Goal: Task Accomplishment & Management: Use online tool/utility

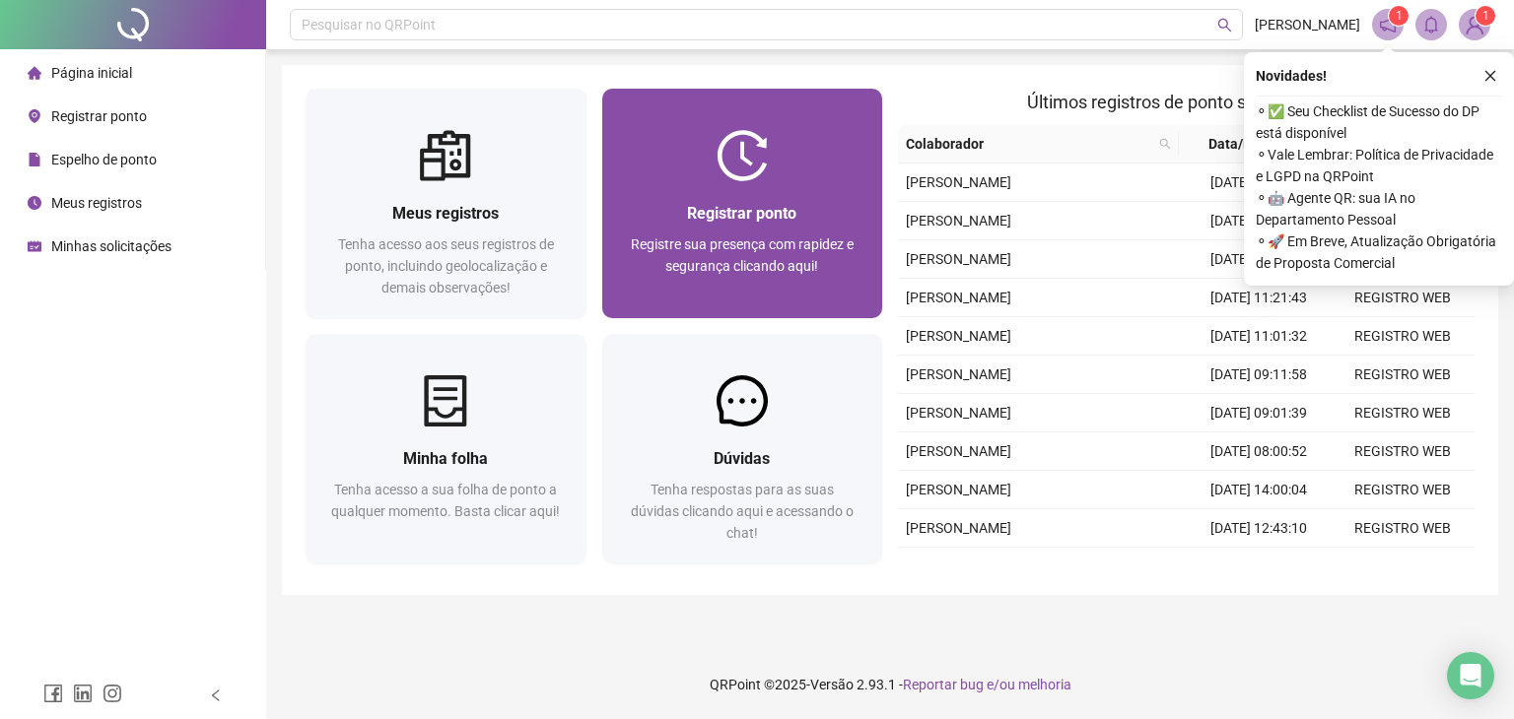
click at [729, 148] on img at bounding box center [741, 155] width 51 height 51
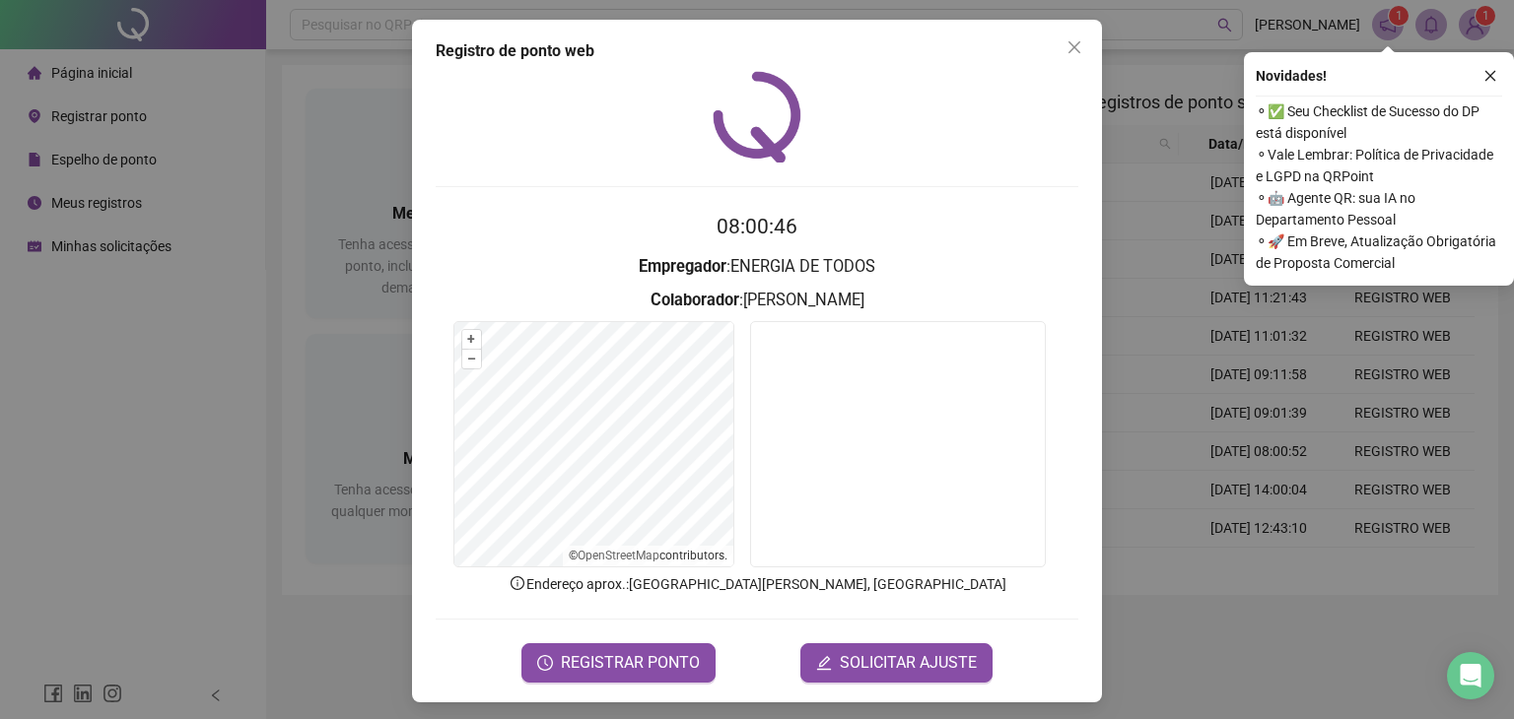
drag, startPoint x: 613, startPoint y: 658, endPoint x: 625, endPoint y: 632, distance: 29.1
click at [615, 648] on button "REGISTRAR PONTO" at bounding box center [618, 663] width 194 height 39
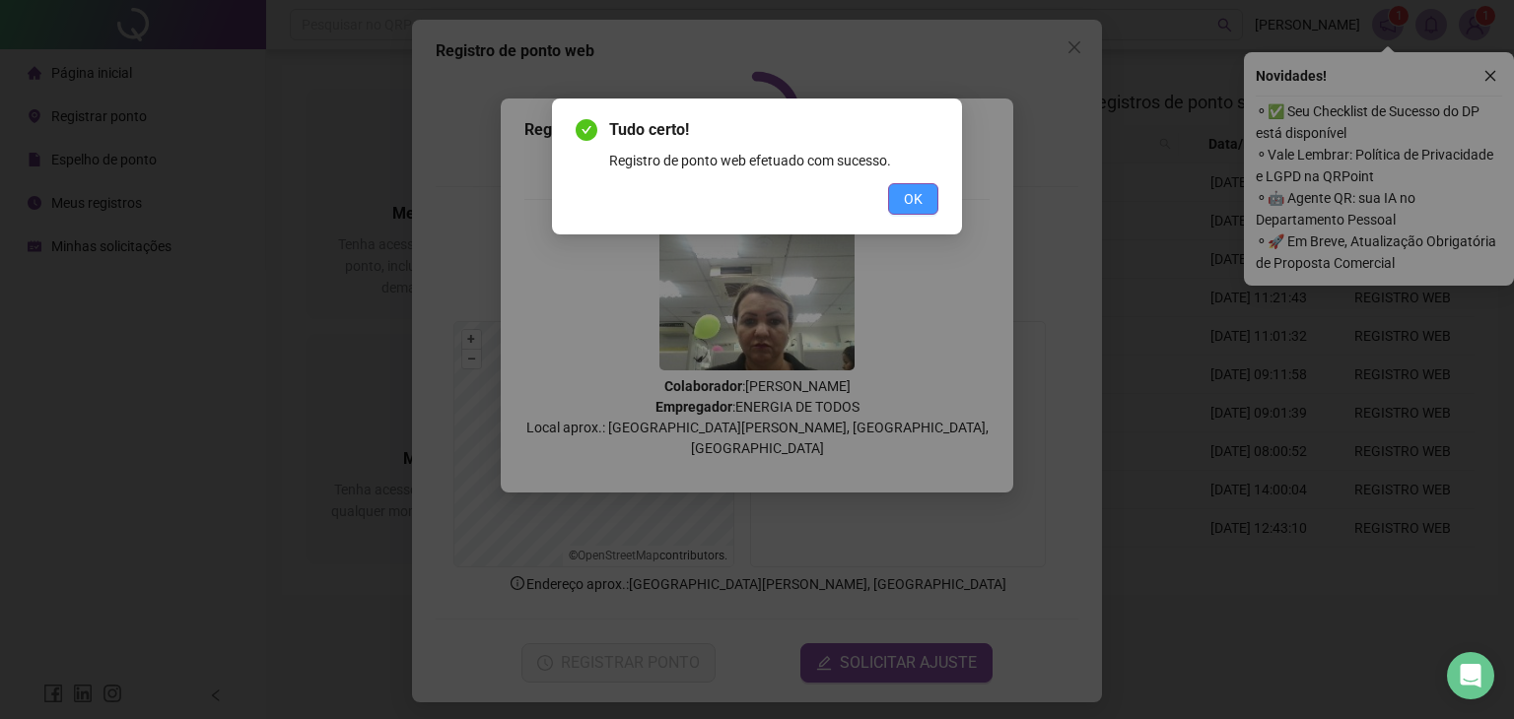
click at [900, 199] on button "OK" at bounding box center [913, 199] width 50 height 32
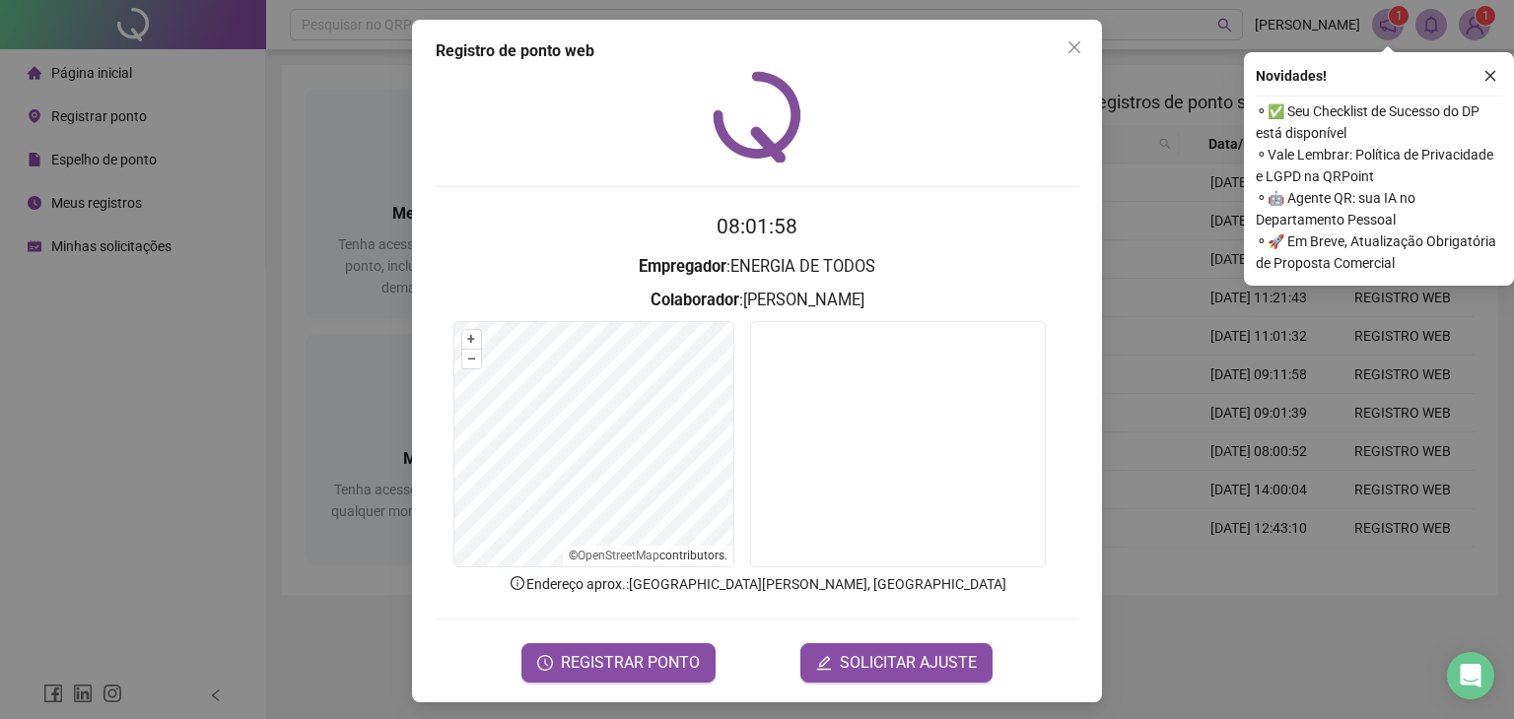
drag, startPoint x: 79, startPoint y: 399, endPoint x: 4, endPoint y: 234, distance: 181.7
click at [54, 357] on div "Registro de ponto web 08:01:58 Empregador : ENERGIA DE TODOS Colaborador : [PER…" at bounding box center [757, 359] width 1514 height 719
